Goal: Find specific page/section

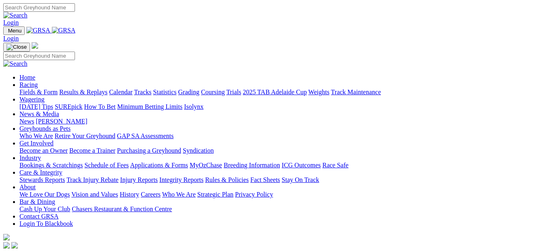
click at [33, 88] on link "Fields & Form" at bounding box center [38, 91] width 38 height 7
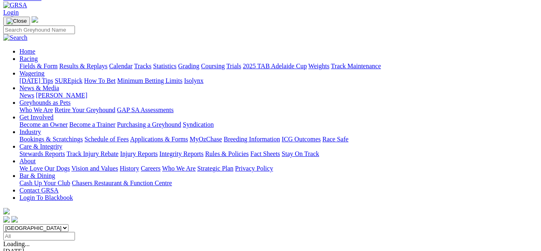
scroll to position [60, 0]
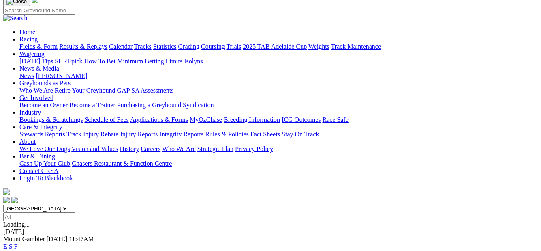
click at [18, 242] on link "F" at bounding box center [16, 245] width 4 height 7
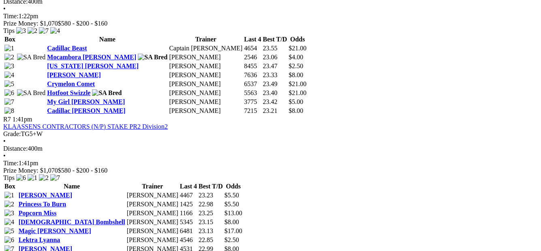
scroll to position [1176, 0]
